Goal: Find specific fact: Find specific fact

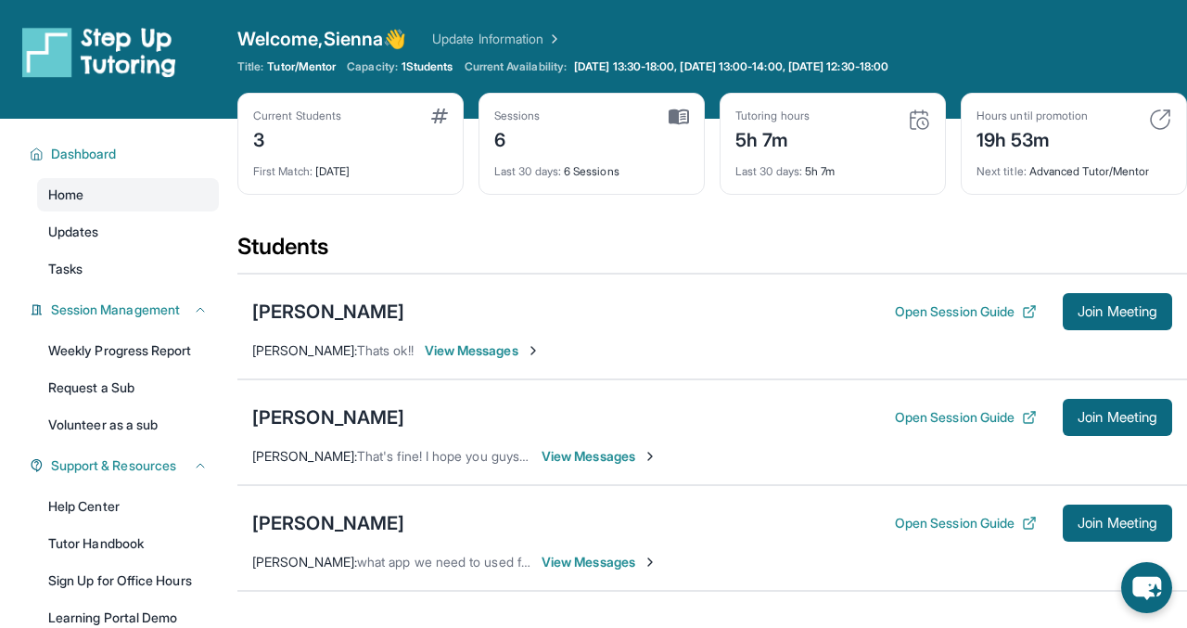
scroll to position [75, 0]
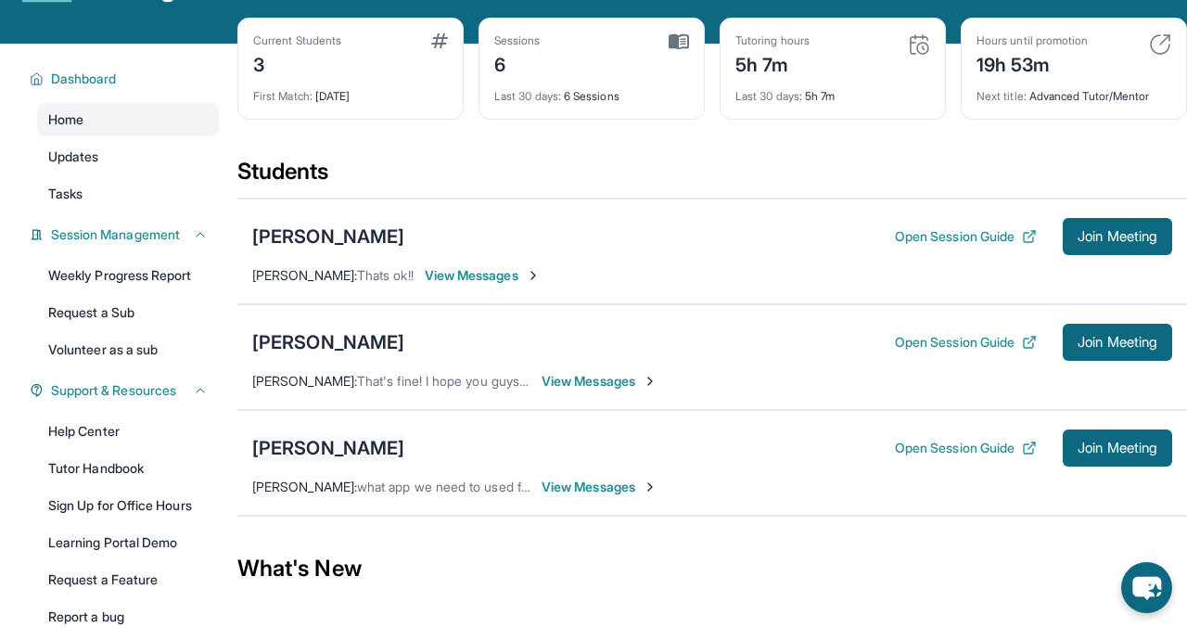
click at [310, 455] on div "[PERSON_NAME]" at bounding box center [328, 448] width 152 height 26
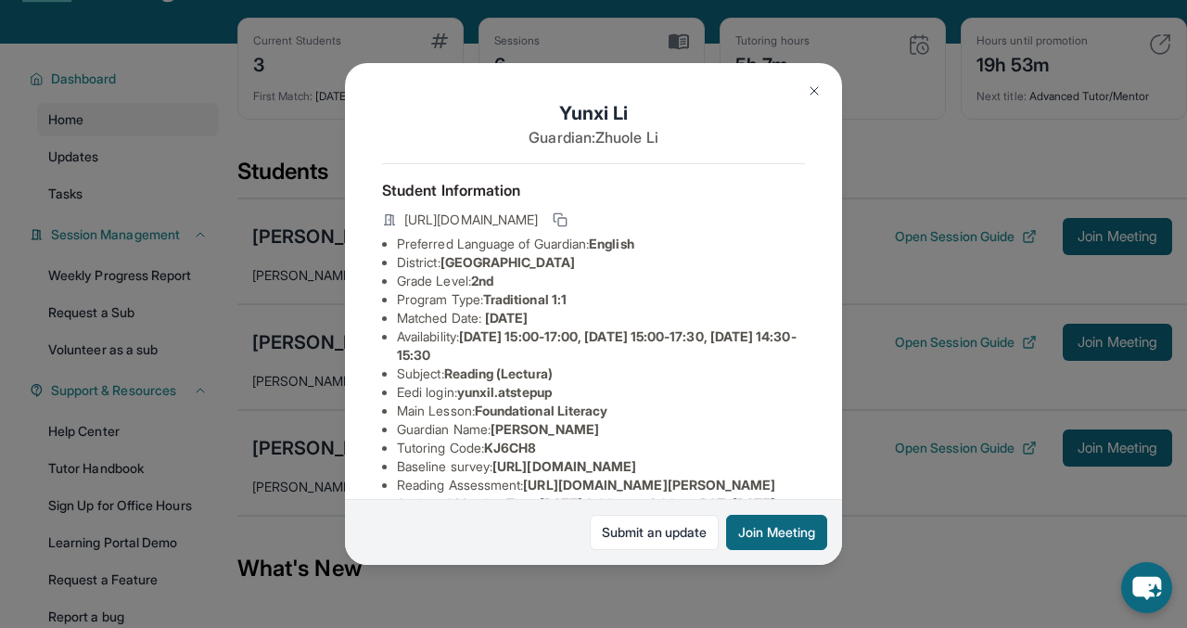
drag, startPoint x: 661, startPoint y: 266, endPoint x: 444, endPoint y: 262, distance: 217.0
click at [444, 262] on li "District: [GEOGRAPHIC_DATA]" at bounding box center [601, 262] width 408 height 19
copy li "[GEOGRAPHIC_DATA]"
click at [814, 100] on button at bounding box center [814, 90] width 37 height 37
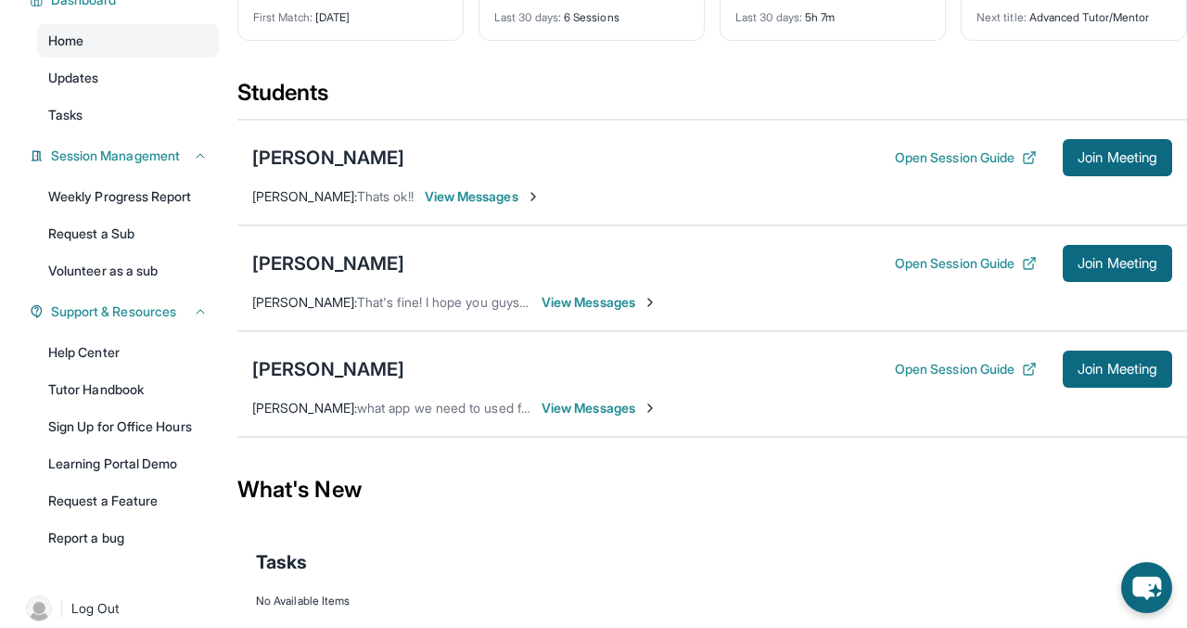
scroll to position [172, 0]
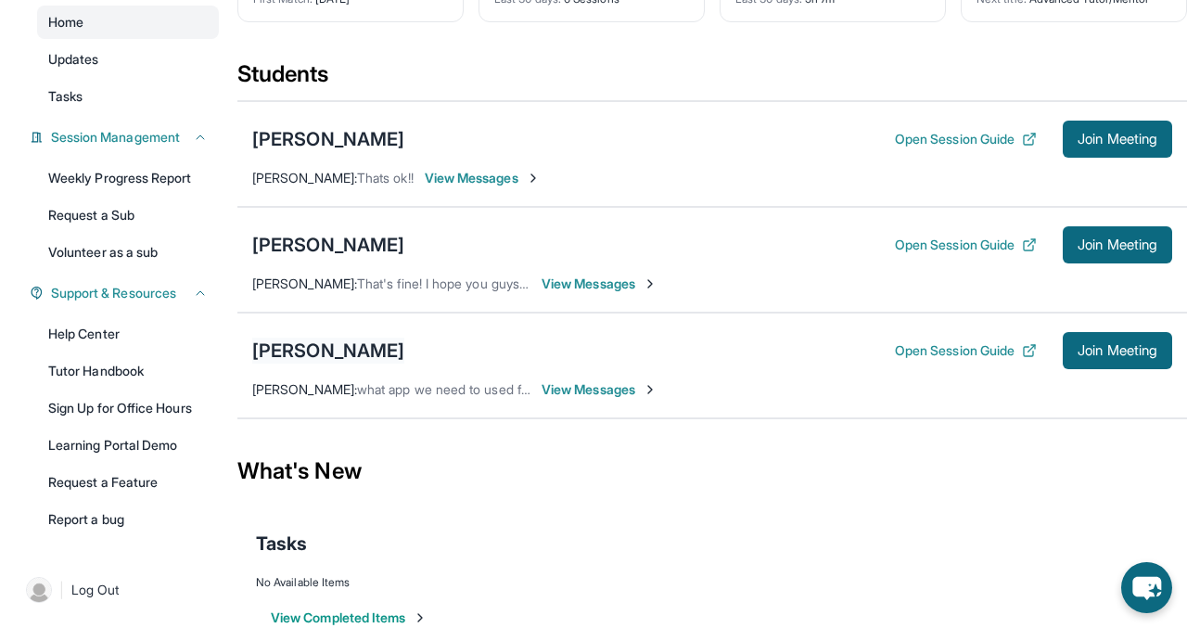
click at [309, 344] on div "[PERSON_NAME]" at bounding box center [328, 351] width 152 height 26
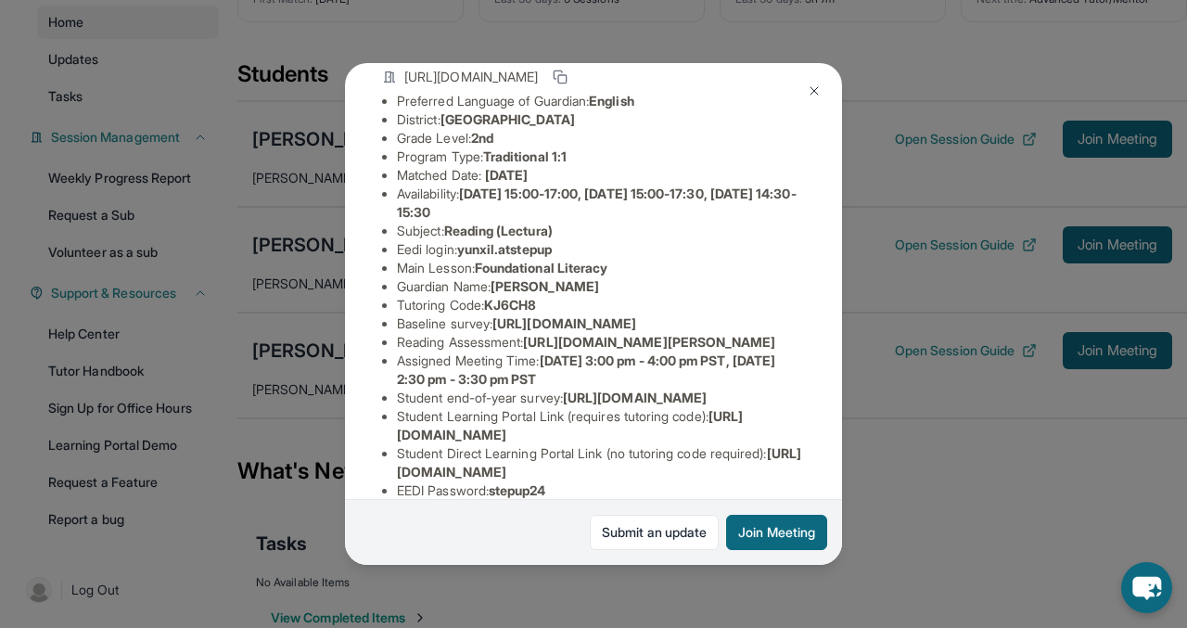
scroll to position [314, 0]
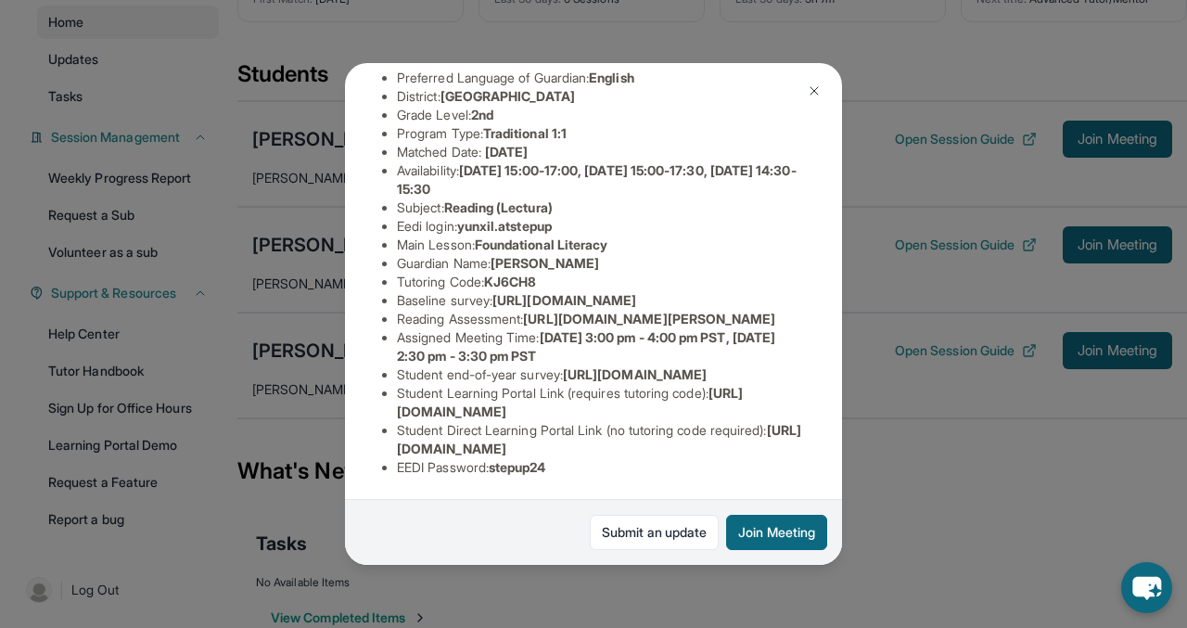
drag, startPoint x: 784, startPoint y: 453, endPoint x: 395, endPoint y: 442, distance: 388.7
click at [395, 442] on ul "Preferred Language of Guardian: English District: [GEOGRAPHIC_DATA] Grade Level…" at bounding box center [593, 273] width 423 height 408
copy span "[URL][DOMAIN_NAME]"
click at [816, 84] on img at bounding box center [814, 90] width 15 height 15
